Goal: Find specific page/section: Find specific page/section

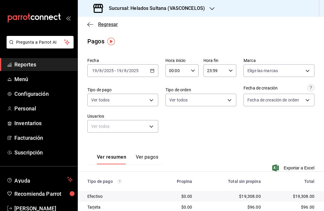
click at [104, 25] on span "Regresar" at bounding box center [108, 25] width 20 height 6
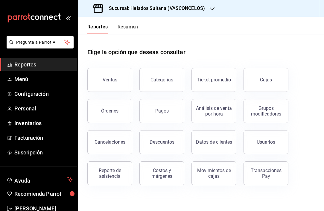
click at [131, 27] on button "Resumen" at bounding box center [128, 29] width 21 height 10
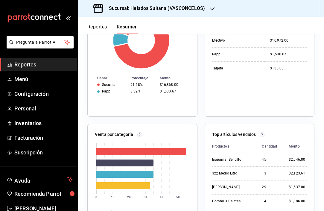
scroll to position [240, 0]
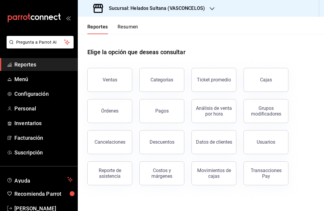
click at [128, 31] on button "Resumen" at bounding box center [128, 29] width 21 height 10
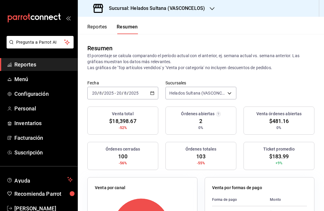
click at [100, 28] on button "Reportes" at bounding box center [97, 29] width 20 height 10
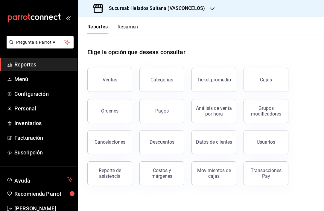
click at [124, 29] on button "Resumen" at bounding box center [128, 29] width 21 height 10
